Goal: Book appointment/travel/reservation

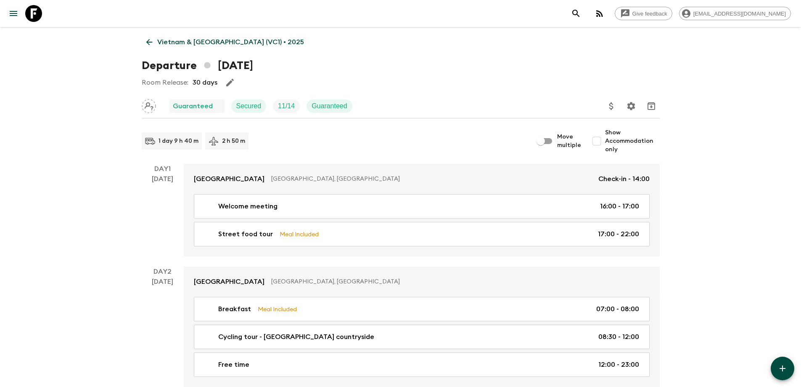
click at [151, 37] on link "Vietnam & [GEOGRAPHIC_DATA] (VC1) • 2025" at bounding box center [225, 42] width 167 height 17
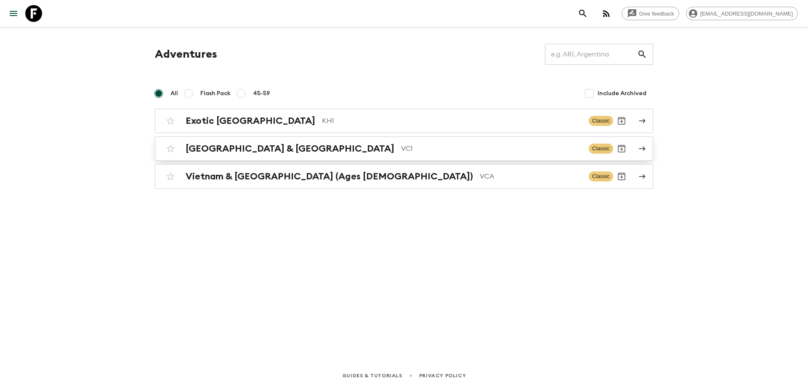
click at [401, 149] on p "VC1" at bounding box center [491, 148] width 181 height 10
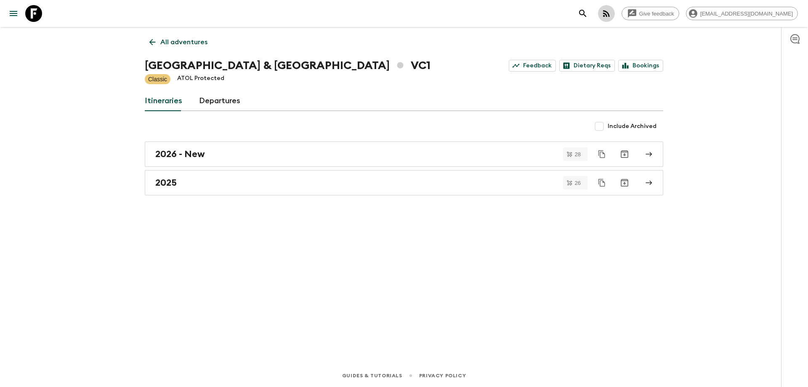
click at [611, 15] on icon "button" at bounding box center [606, 13] width 10 height 10
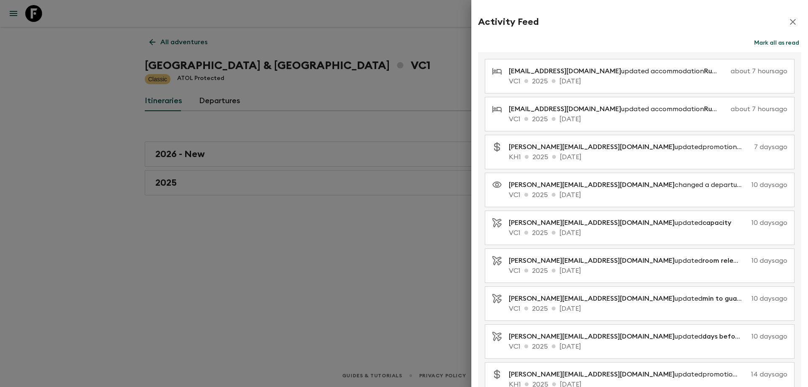
click at [386, 77] on div at bounding box center [404, 193] width 808 height 387
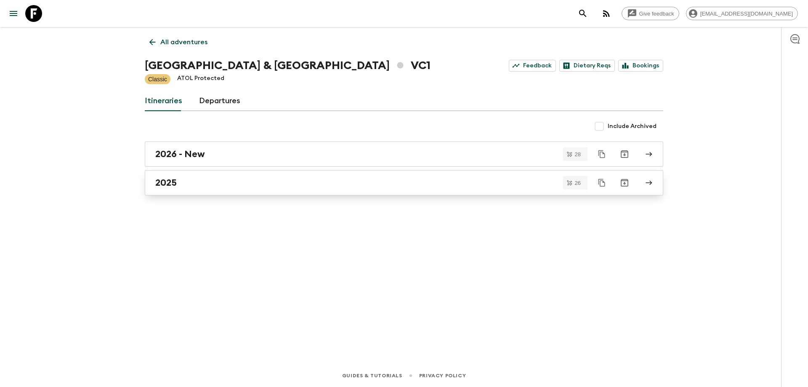
click at [207, 189] on link "2025" at bounding box center [404, 182] width 518 height 25
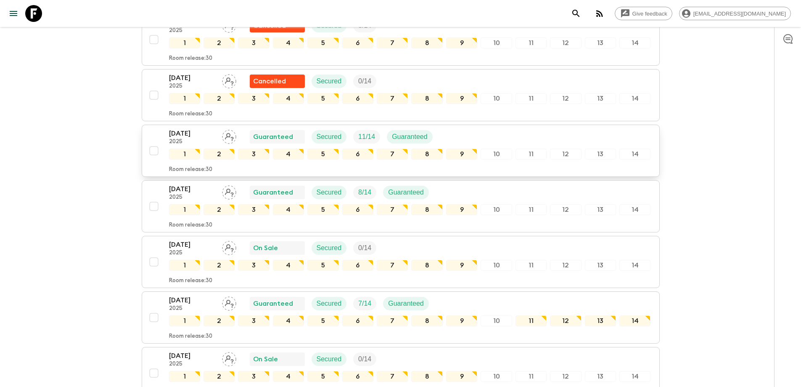
scroll to position [757, 0]
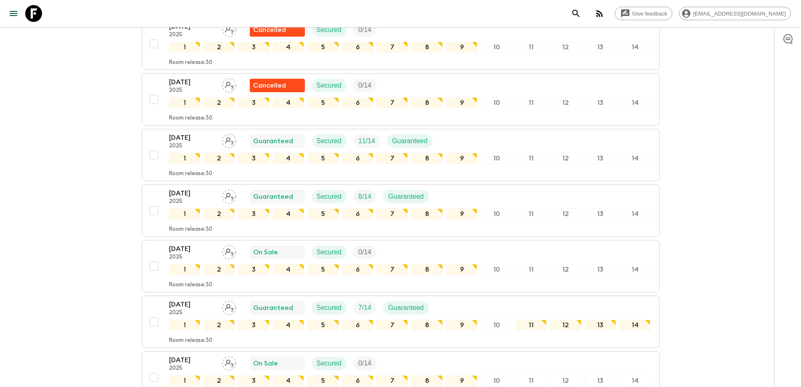
click at [196, 140] on p "[DATE]" at bounding box center [192, 137] width 46 height 10
